Goal: Transaction & Acquisition: Book appointment/travel/reservation

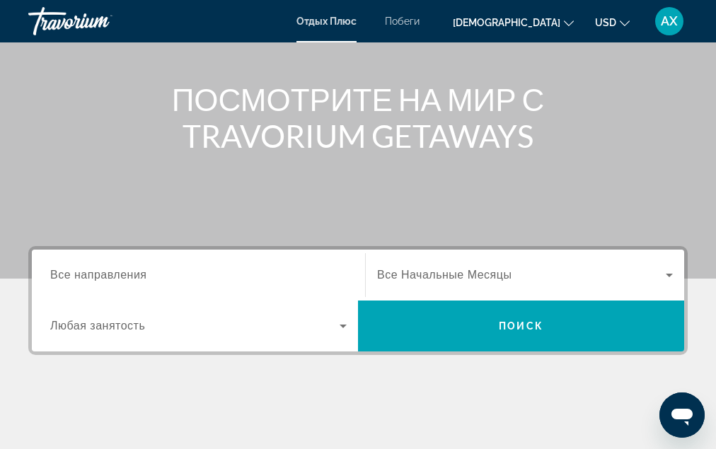
scroll to position [190, 0]
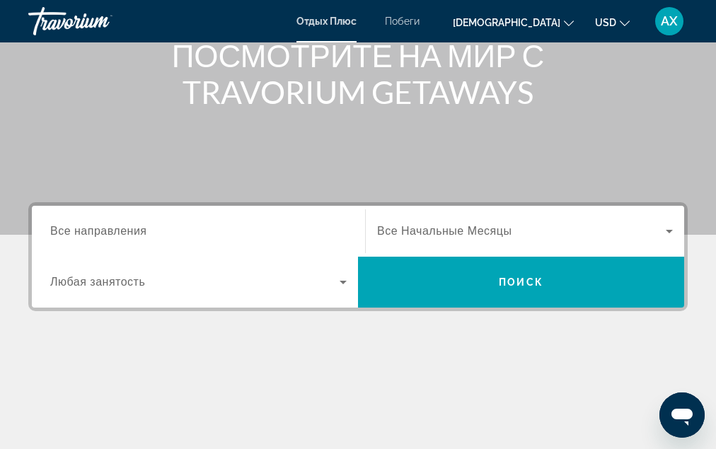
click at [103, 234] on span "Все направления" at bounding box center [98, 231] width 97 height 12
click at [103, 234] on input "Destination Все направления" at bounding box center [198, 231] width 296 height 17
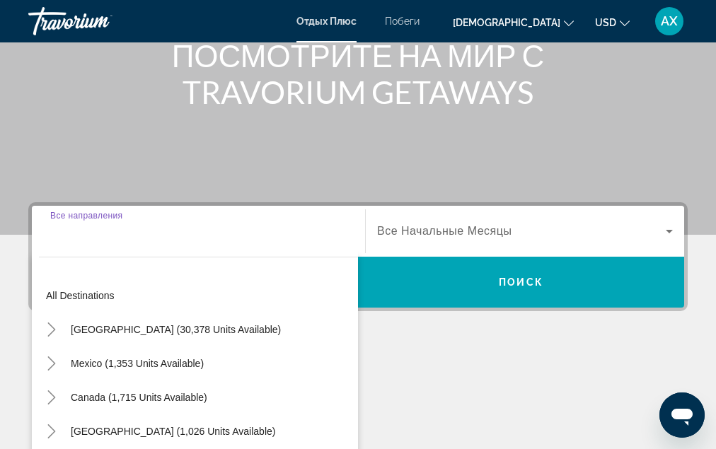
scroll to position [346, 0]
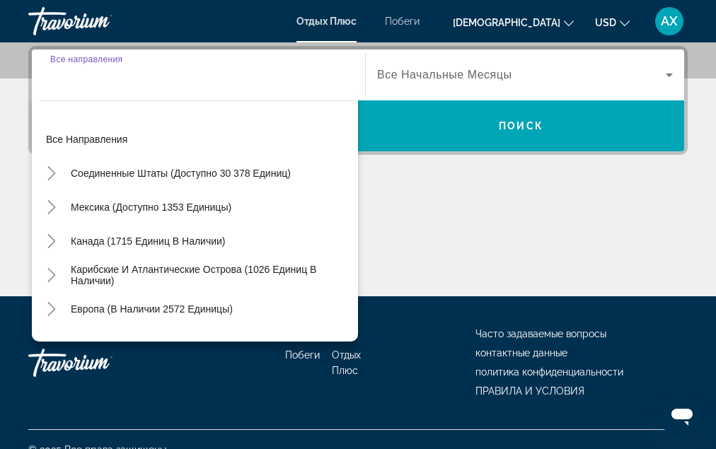
click at [47, 81] on div "Destination Все направления" at bounding box center [198, 75] width 319 height 40
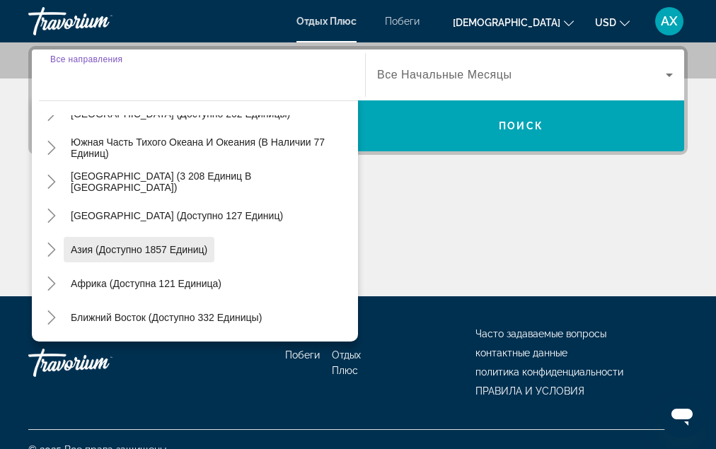
scroll to position [229, 0]
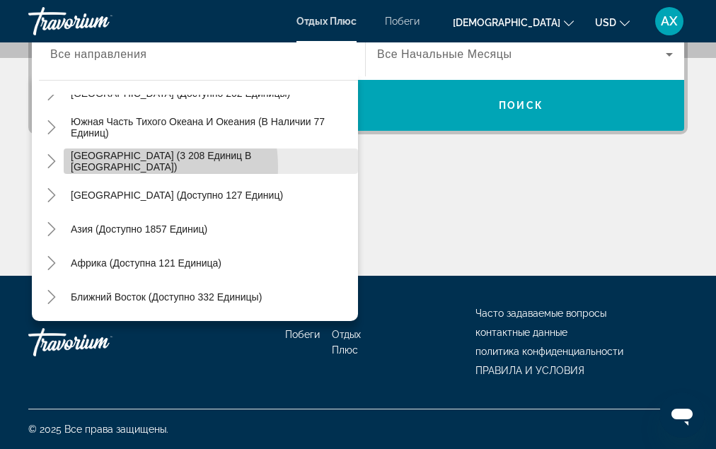
click at [115, 168] on span "Виджет поиска" at bounding box center [211, 161] width 294 height 34
type input "**********"
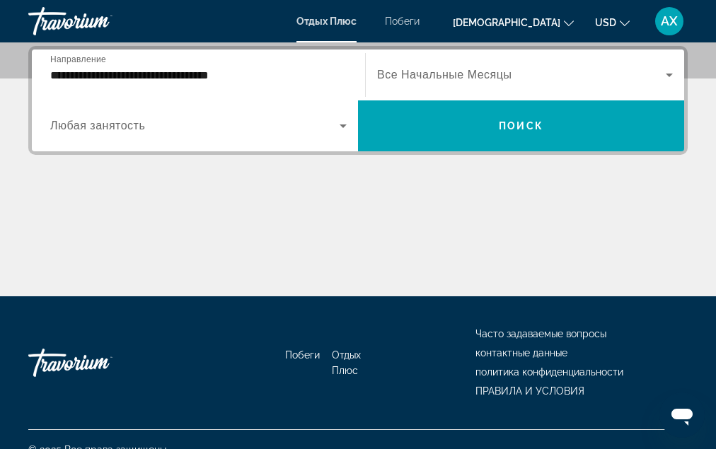
click at [124, 124] on span "Любая занятость" at bounding box center [97, 126] width 95 height 12
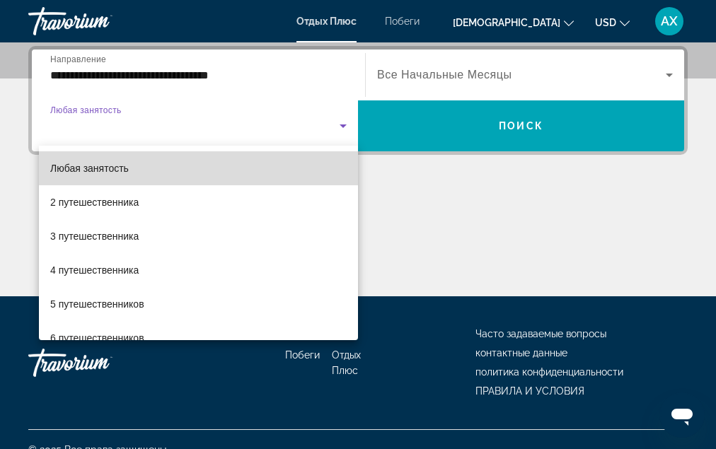
click at [122, 169] on span "Любая занятость" at bounding box center [89, 168] width 79 height 11
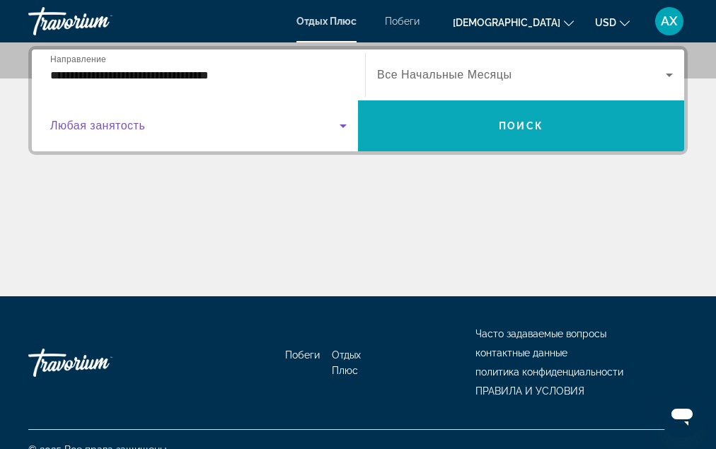
click at [589, 133] on span "Виджет поиска" at bounding box center [521, 126] width 326 height 34
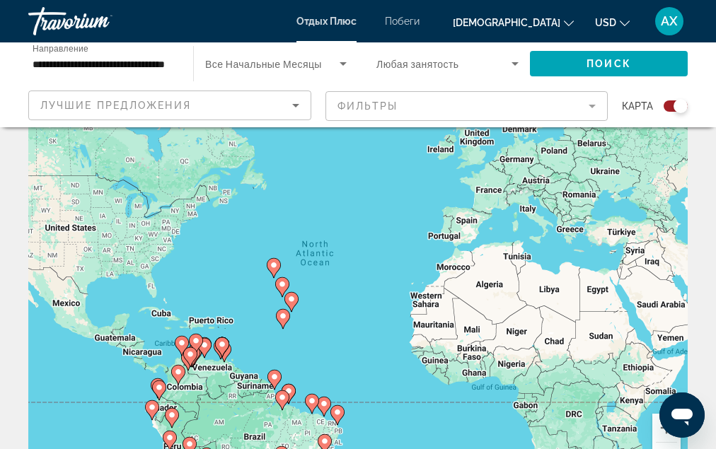
scroll to position [76, 0]
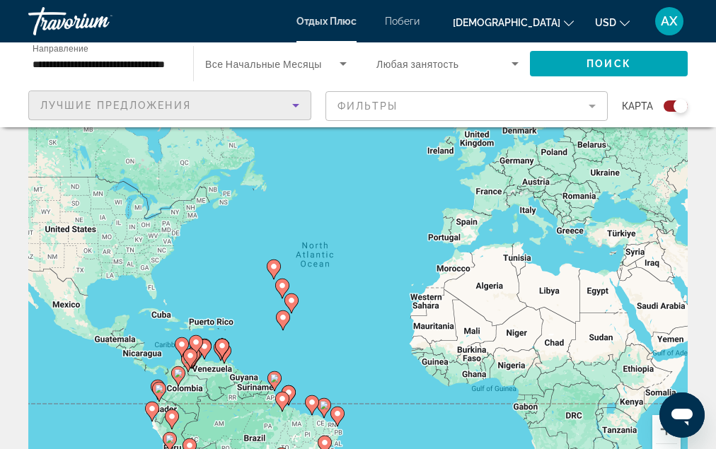
click at [295, 104] on icon "СОРТИРОВКА ПО" at bounding box center [295, 106] width 7 height 4
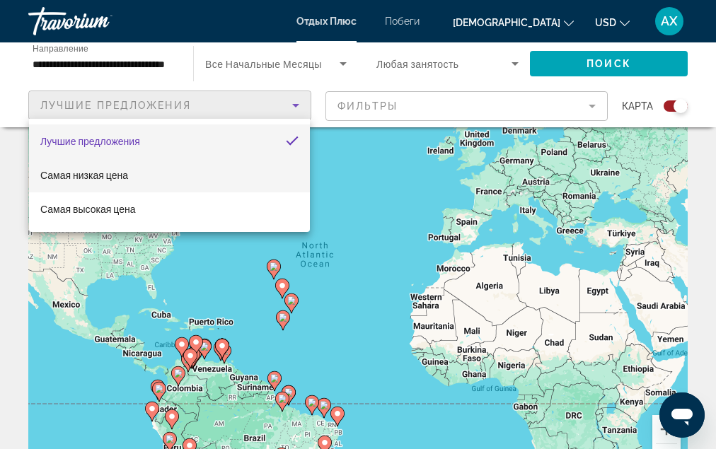
click at [219, 170] on mat-option "Самая низкая цена" at bounding box center [169, 175] width 281 height 34
